Goal: Check status

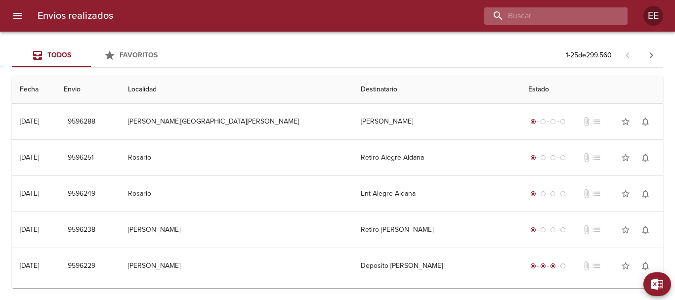
click at [577, 17] on input "buscar" at bounding box center [547, 15] width 127 height 17
paste input "[PERSON_NAME]"
type input "[PERSON_NAME]"
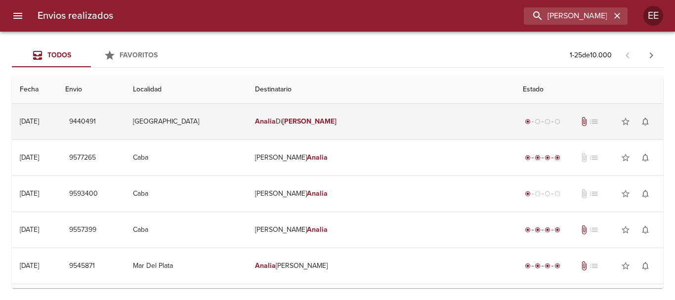
drag, startPoint x: 351, startPoint y: 121, endPoint x: 359, endPoint y: 127, distance: 10.2
click at [351, 122] on td "[PERSON_NAME]" at bounding box center [381, 122] width 268 height 36
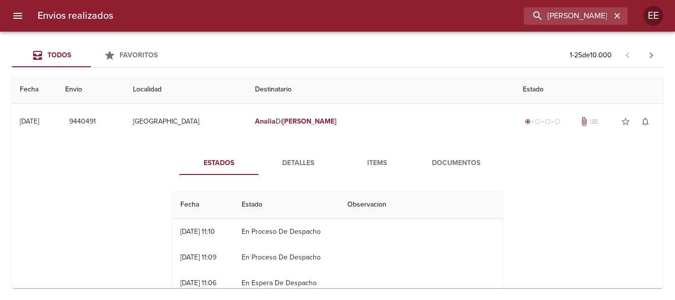
drag, startPoint x: 371, startPoint y: 163, endPoint x: 391, endPoint y: 176, distance: 24.5
click at [371, 164] on span "Items" at bounding box center [376, 163] width 67 height 12
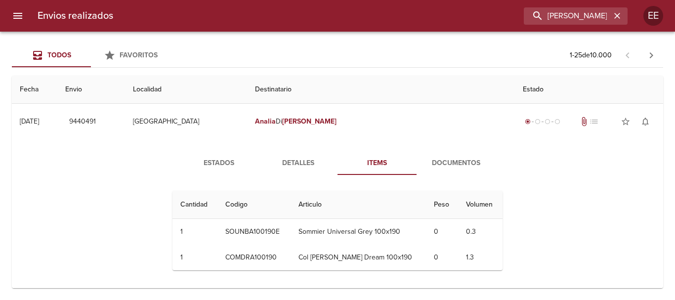
click at [447, 169] on span "Documentos" at bounding box center [455, 163] width 67 height 12
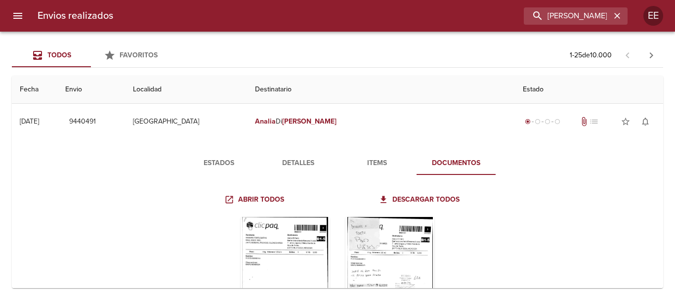
scroll to position [99, 0]
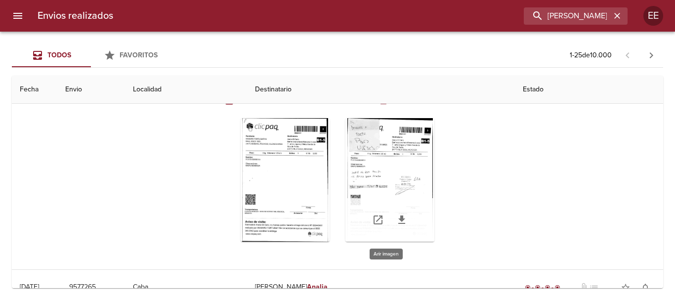
click at [411, 163] on div "Tabla de envíos del cliente" at bounding box center [389, 180] width 89 height 124
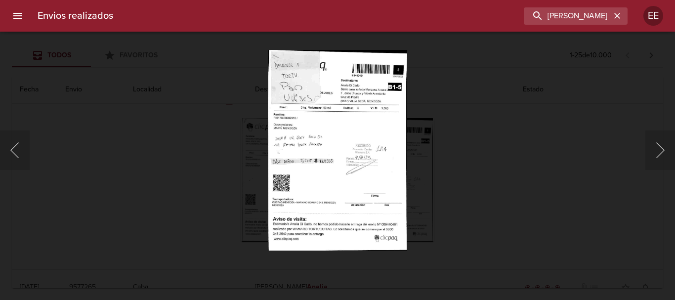
click at [319, 168] on img "Lightbox" at bounding box center [337, 149] width 139 height 201
click at [352, 185] on img "Lightbox" at bounding box center [337, 149] width 139 height 201
click at [349, 154] on img "Lightbox" at bounding box center [337, 149] width 139 height 201
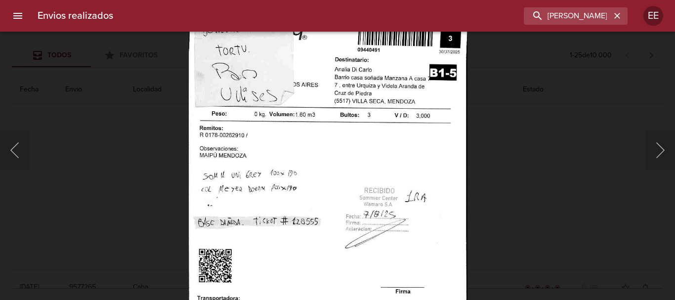
click at [372, 174] on img "Lightbox" at bounding box center [328, 200] width 279 height 404
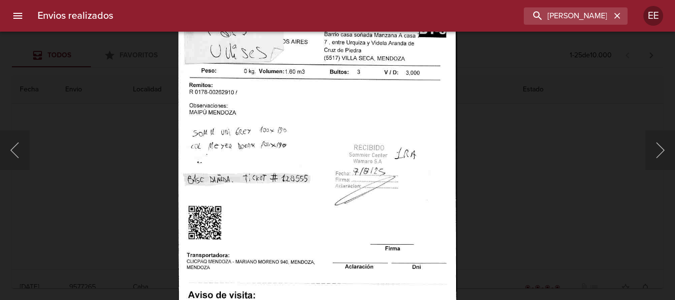
click at [419, 205] on img "Lightbox" at bounding box center [317, 157] width 279 height 404
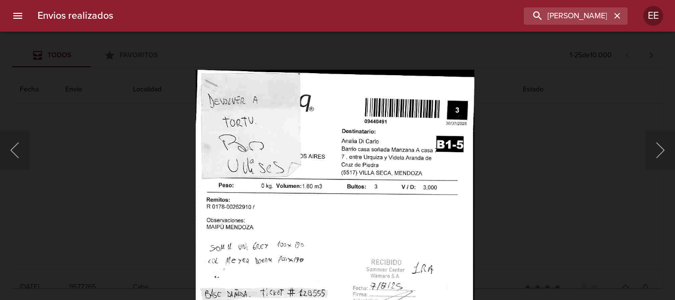
click at [349, 241] on img "Lightbox" at bounding box center [335, 271] width 279 height 404
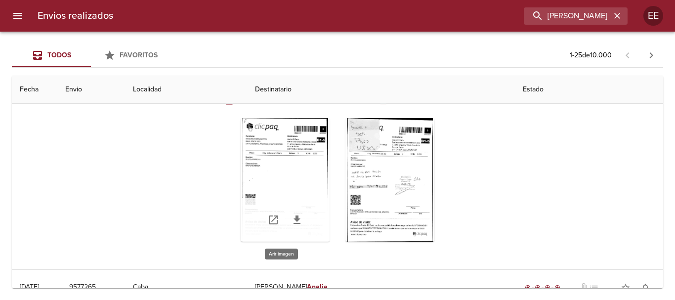
click at [301, 176] on div "Tabla de envíos del cliente" at bounding box center [285, 180] width 89 height 124
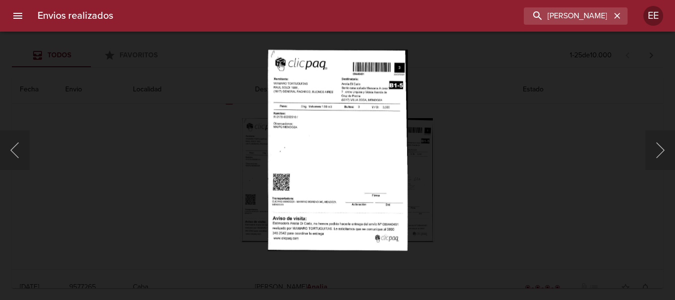
click at [348, 173] on img "Lightbox" at bounding box center [337, 149] width 140 height 201
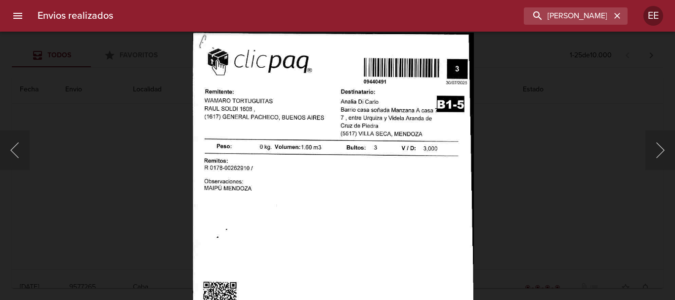
click at [344, 202] on img "Lightbox" at bounding box center [332, 235] width 281 height 404
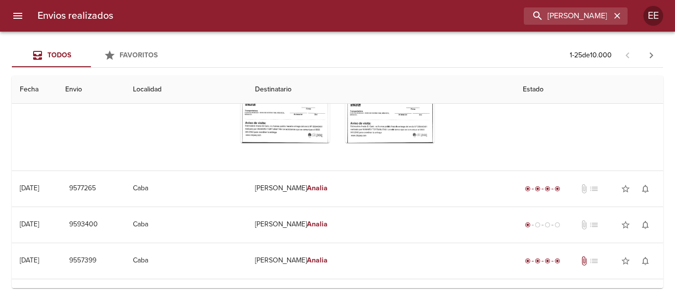
scroll to position [49, 0]
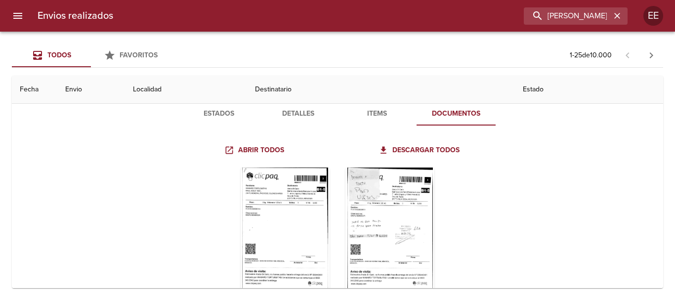
click at [228, 118] on span "Estados" at bounding box center [218, 114] width 67 height 12
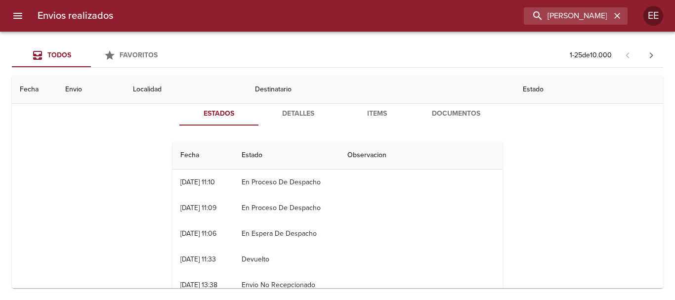
scroll to position [0, 0]
